Goal: Use online tool/utility: Utilize a website feature to perform a specific function

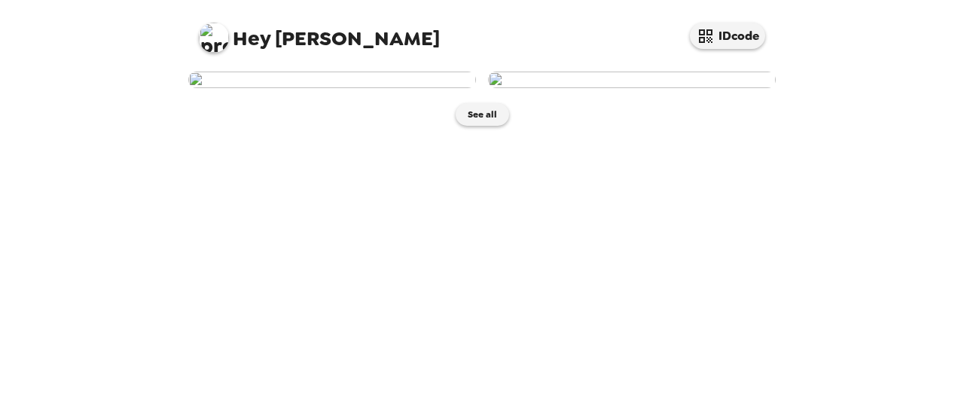
click at [331, 88] on img at bounding box center [332, 80] width 288 height 17
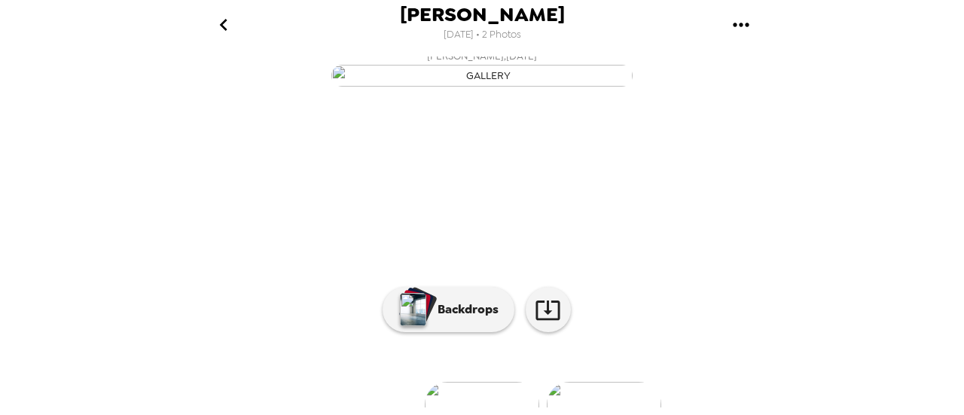
scroll to position [236, 0]
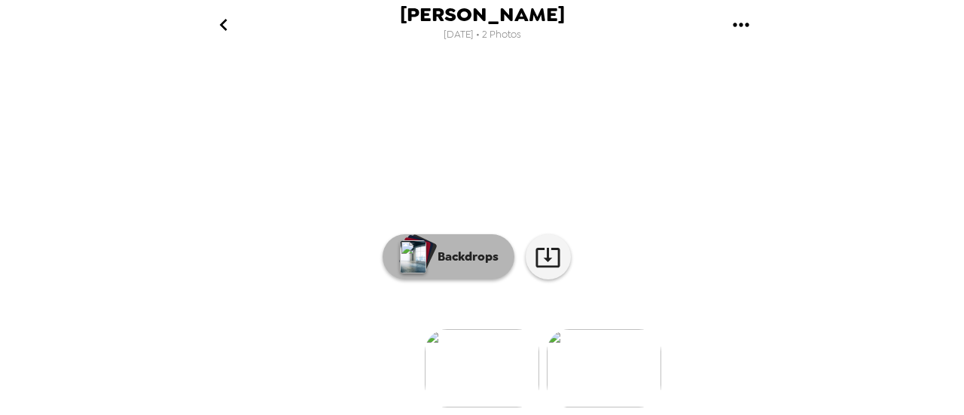
click at [450, 234] on button "Backdrops" at bounding box center [449, 256] width 132 height 45
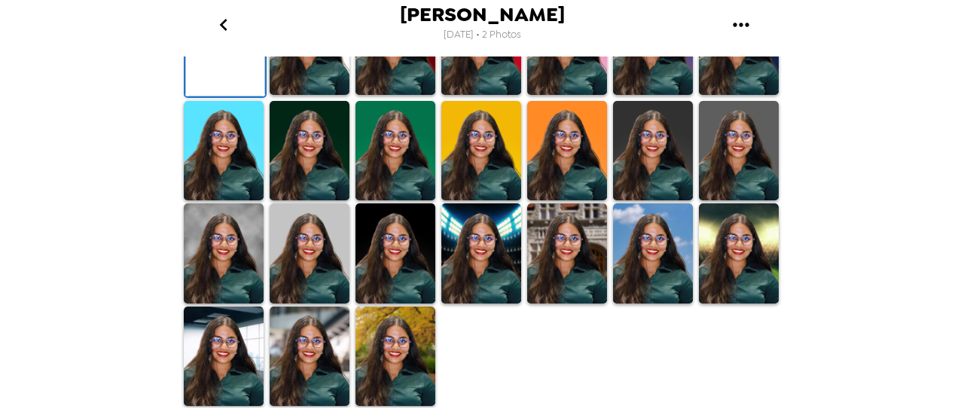
scroll to position [386, 0]
click at [651, 201] on img at bounding box center [653, 151] width 80 height 100
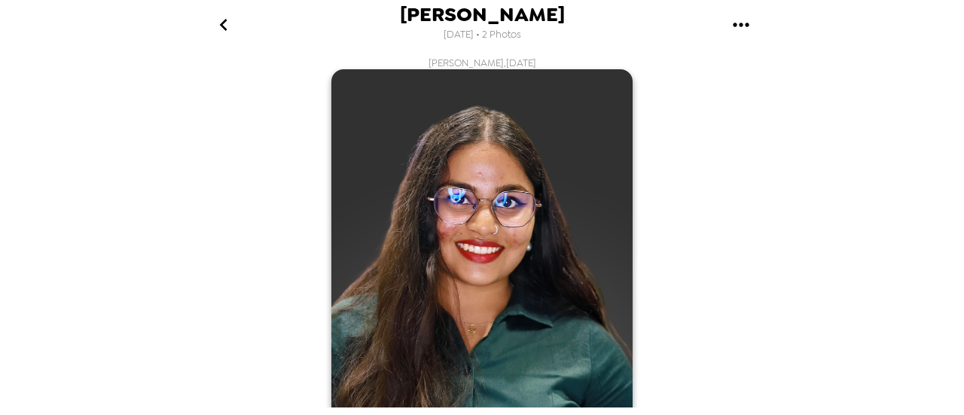
scroll to position [490, 0]
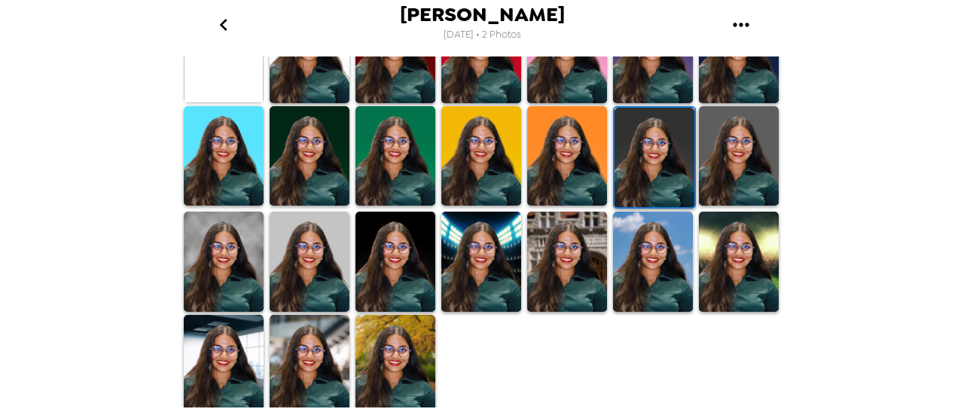
click at [298, 365] on img at bounding box center [310, 365] width 80 height 100
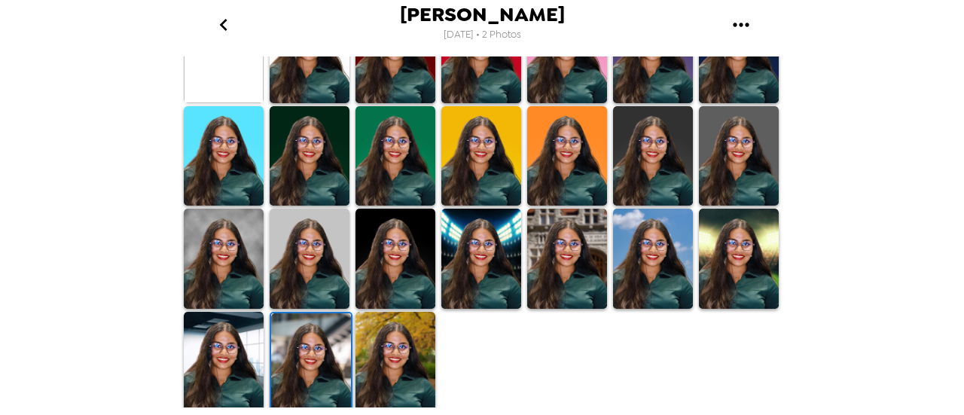
click at [665, 237] on img at bounding box center [653, 259] width 80 height 100
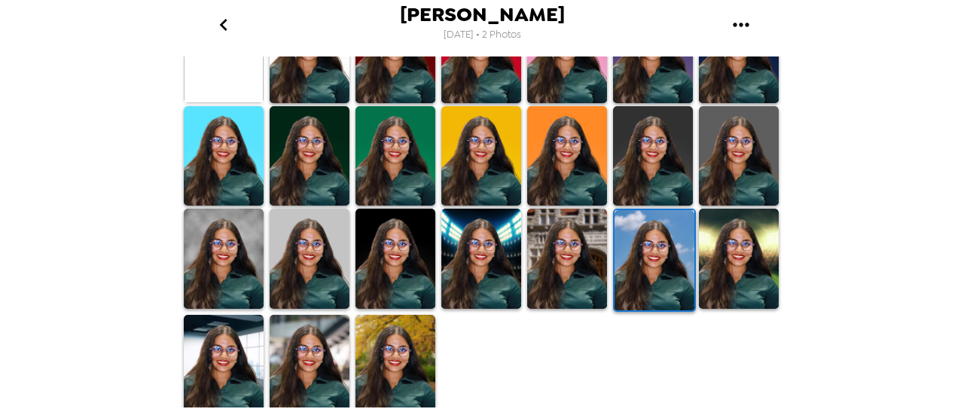
click at [401, 260] on img at bounding box center [395, 259] width 80 height 100
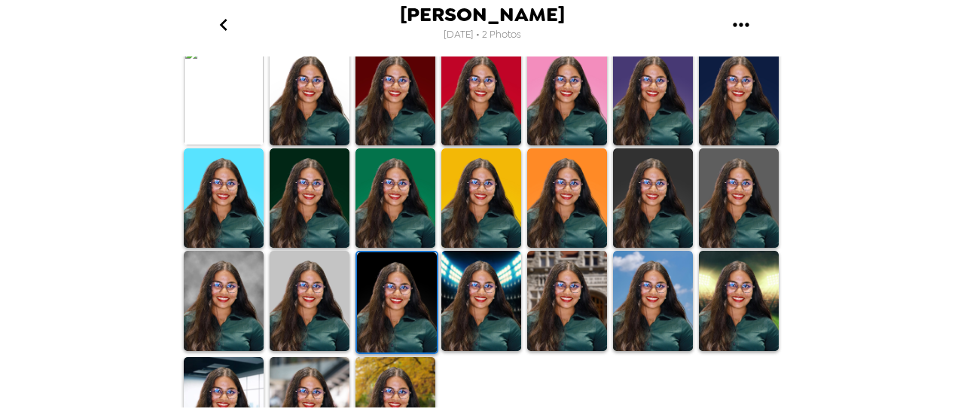
scroll to position [447, 0]
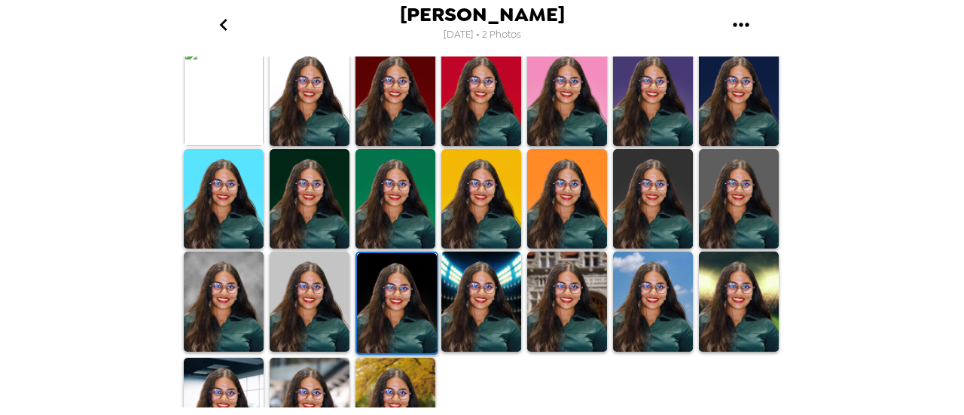
click at [390, 194] on img at bounding box center [395, 199] width 80 height 100
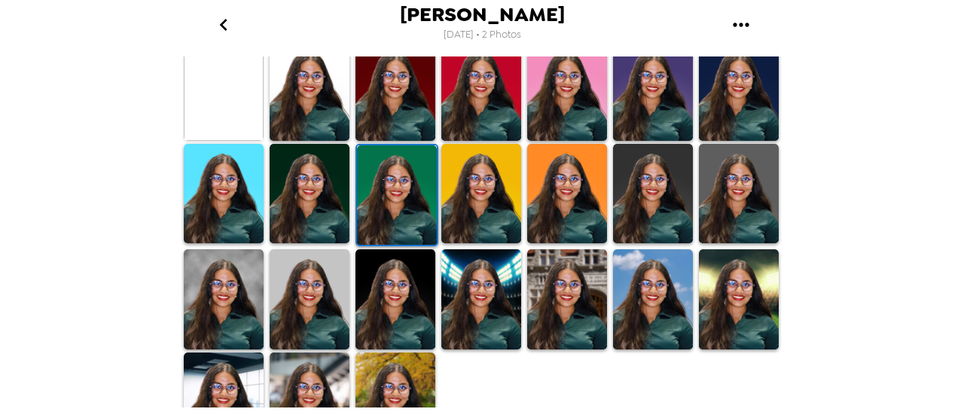
scroll to position [490, 0]
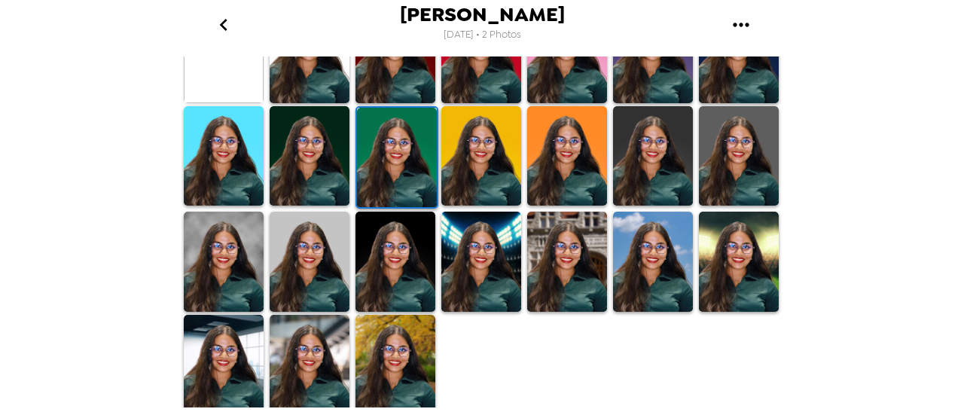
click at [393, 373] on img at bounding box center [395, 365] width 80 height 100
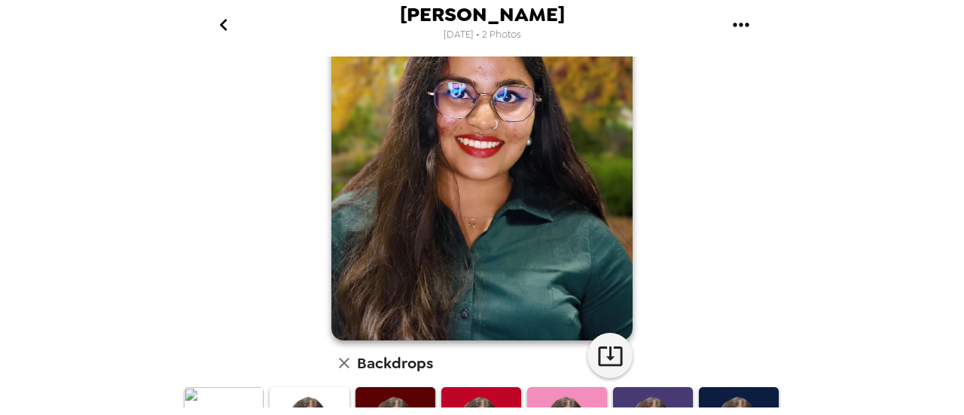
scroll to position [112, 0]
